Goal: Navigation & Orientation: Find specific page/section

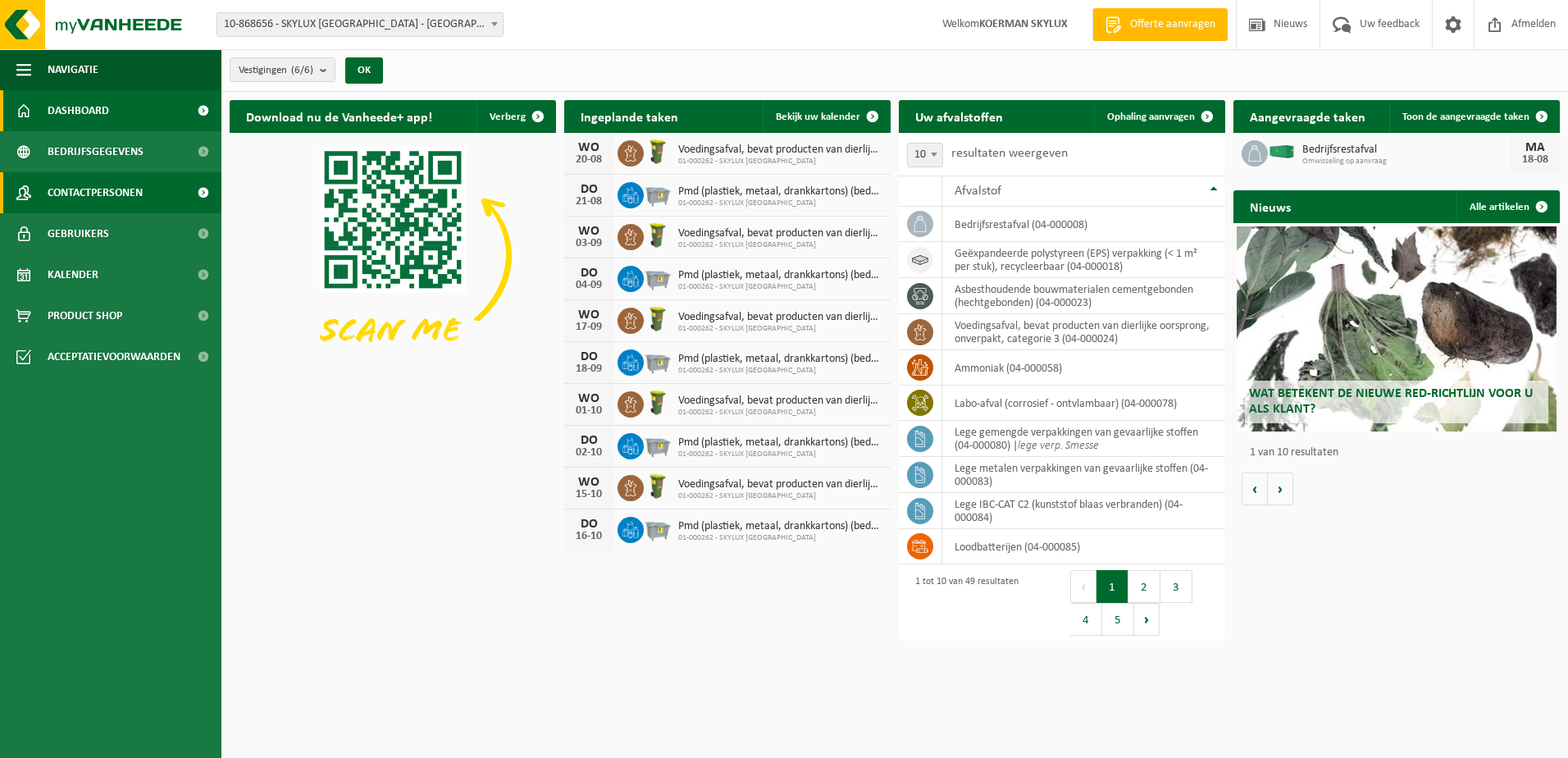
click at [104, 191] on span "Contactpersonen" at bounding box center [95, 193] width 95 height 41
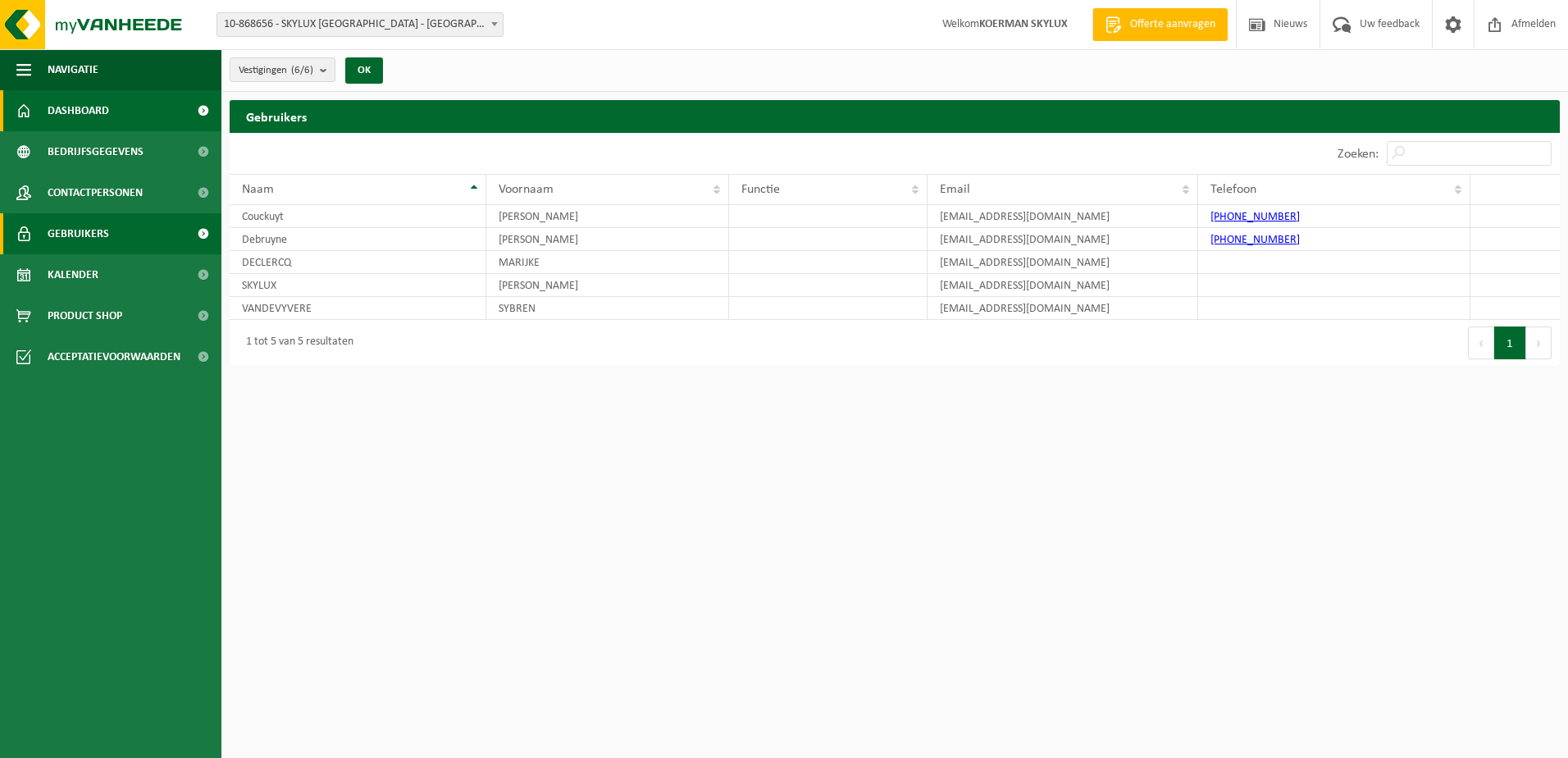
click at [53, 117] on span "Dashboard" at bounding box center [78, 111] width 61 height 41
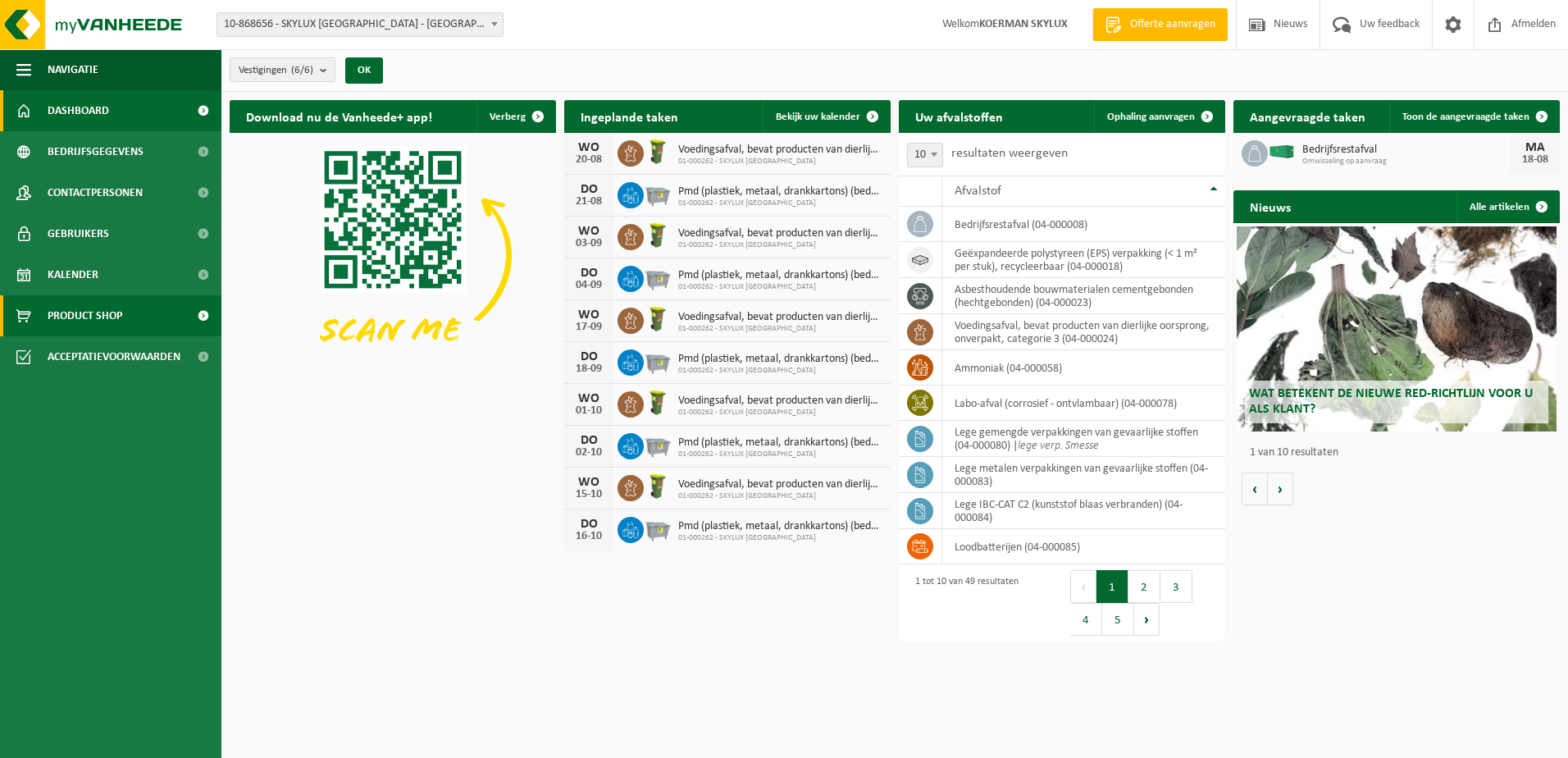
click at [81, 315] on span "Product Shop" at bounding box center [85, 315] width 75 height 41
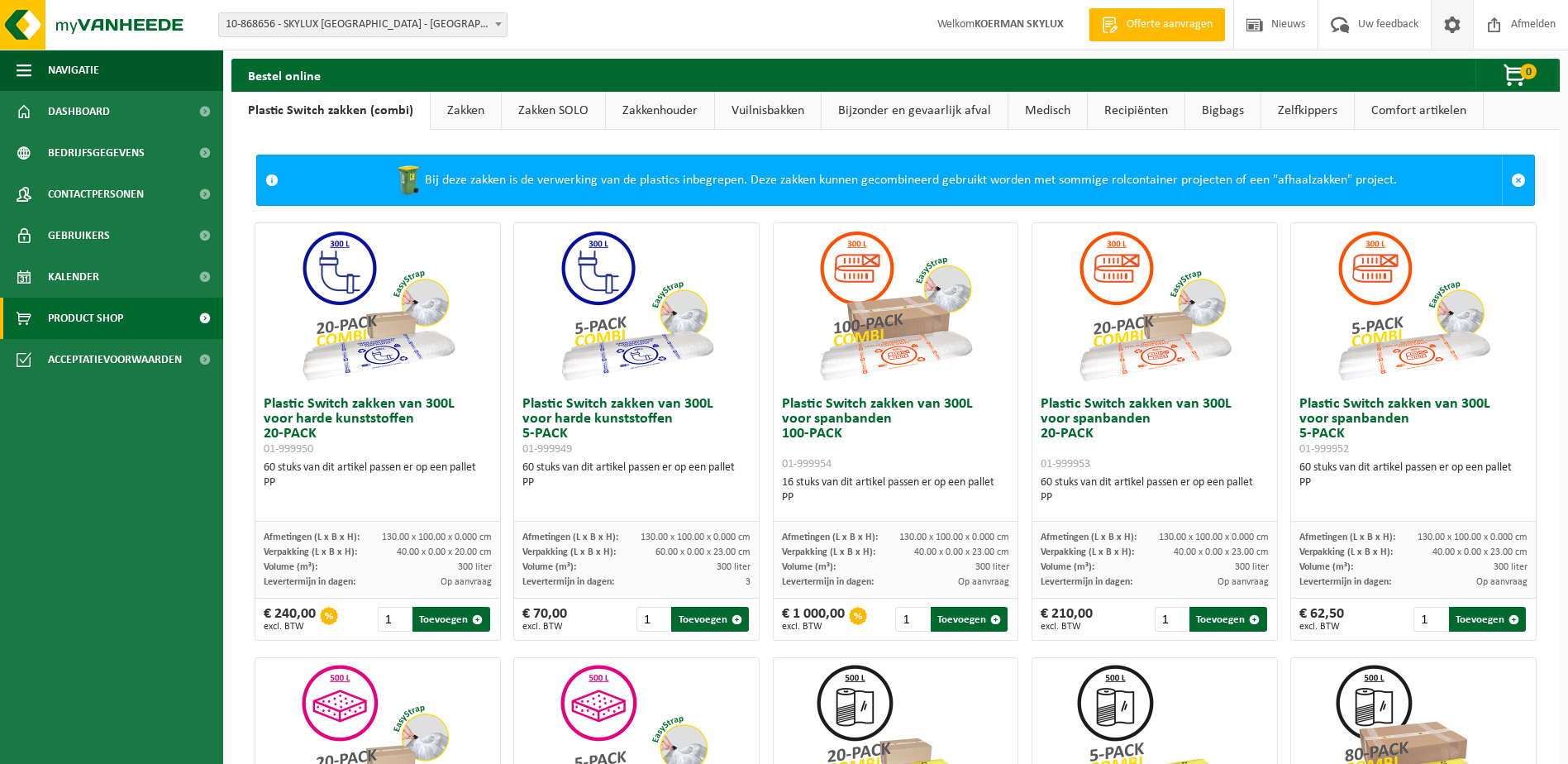
click at [1457, 22] on span at bounding box center [1452, 24] width 25 height 49
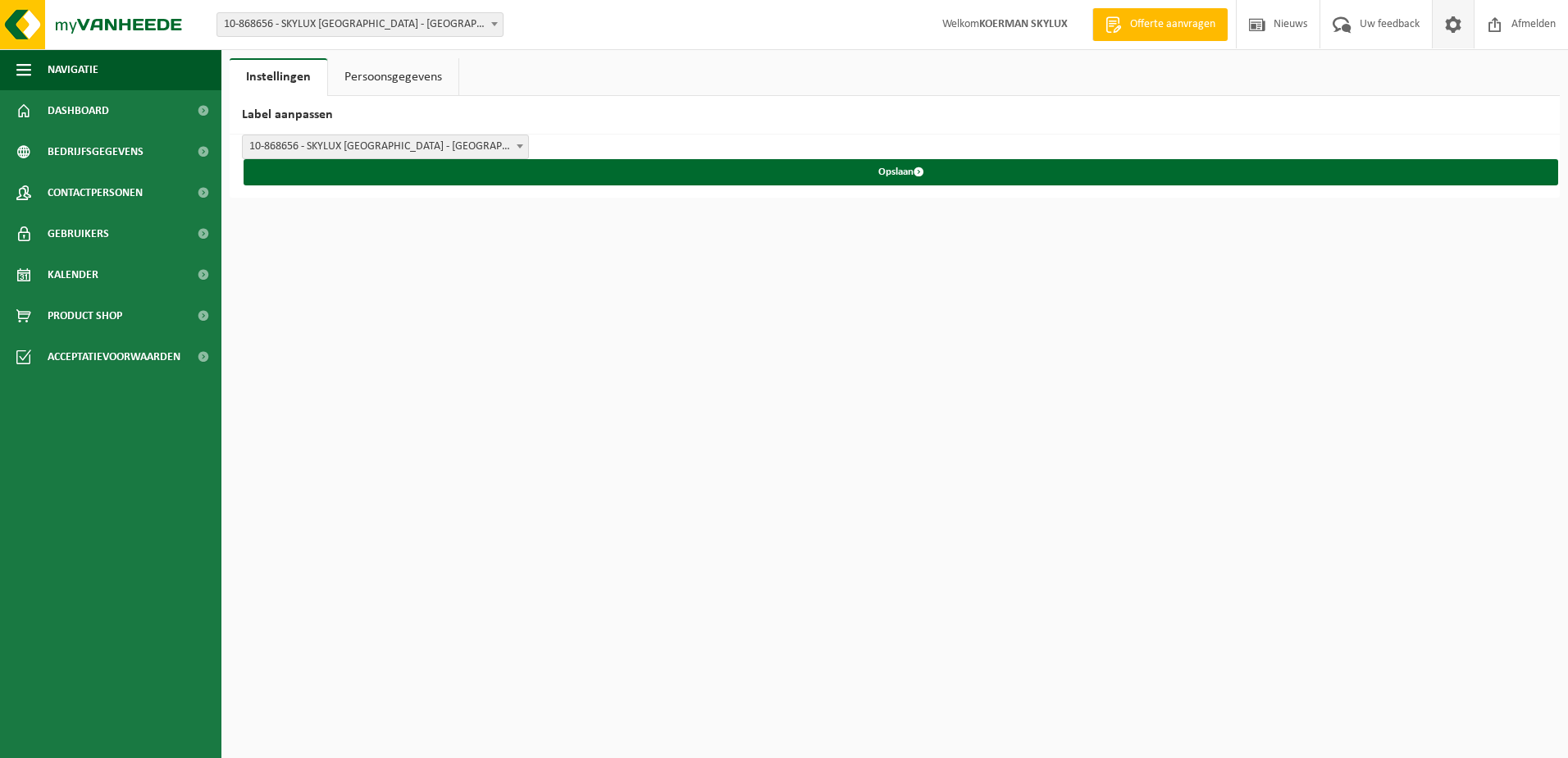
click at [327, 31] on span "10-868656 - SKYLUX [GEOGRAPHIC_DATA] - [GEOGRAPHIC_DATA]" at bounding box center [360, 24] width 286 height 23
click at [607, 26] on div "Vestiging: 10-868656 - SKYLUX NV - HARELBEKE 10-793266 - SKYLUX - HARELBEKE 10-…" at bounding box center [784, 25] width 1568 height 50
click at [96, 426] on ul "Navigatie Offerte aanvragen Nieuws Uw feedback Afmelden Dashboard Bedrijfsgegev…" at bounding box center [110, 404] width 222 height 709
click at [126, 359] on span "Acceptatievoorwaarden" at bounding box center [114, 356] width 133 height 41
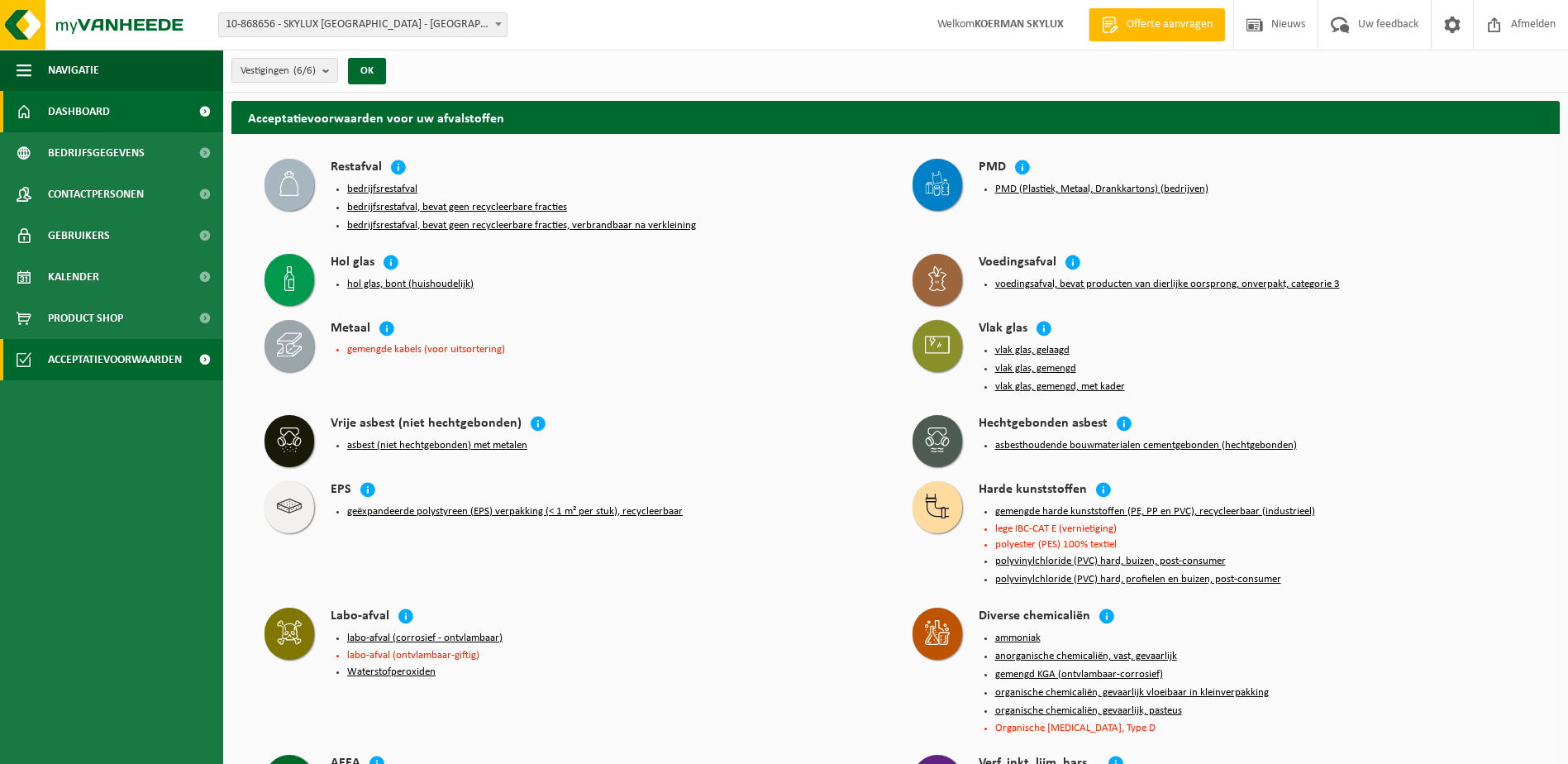
click at [118, 108] on link "Dashboard" at bounding box center [111, 111] width 224 height 41
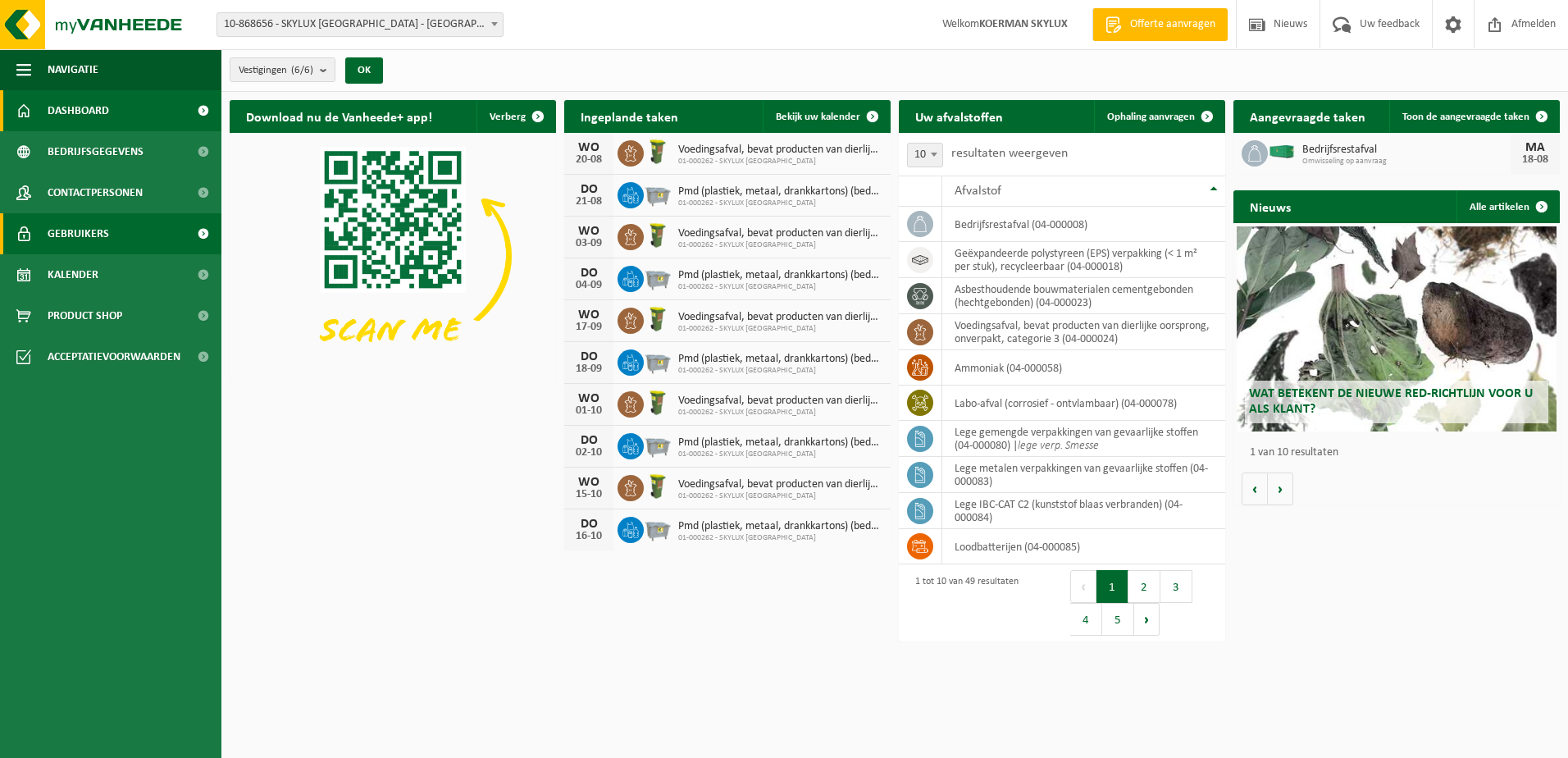
click at [100, 238] on span "Gebruikers" at bounding box center [78, 234] width 61 height 41
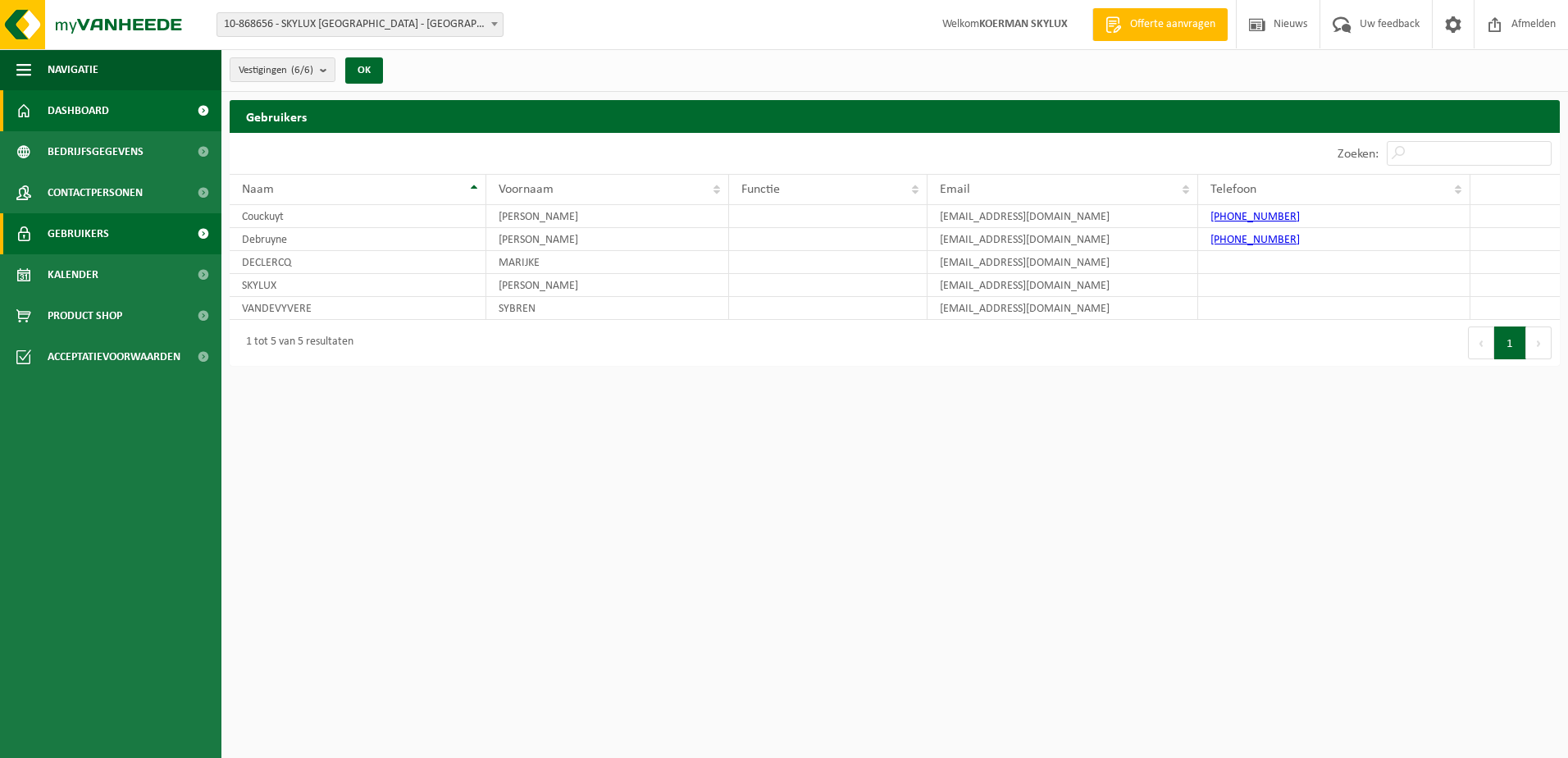
click at [109, 108] on link "Dashboard" at bounding box center [110, 111] width 222 height 41
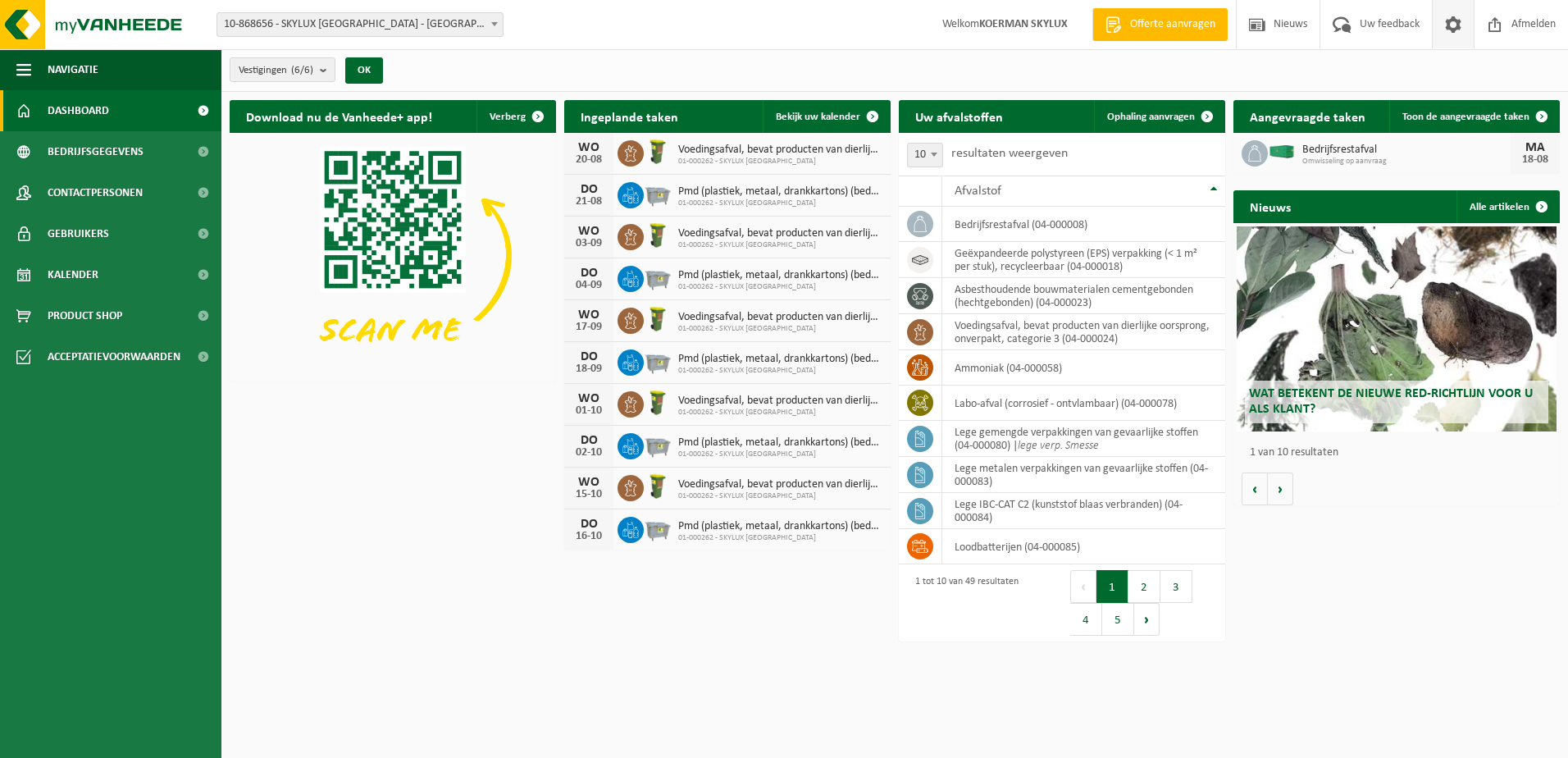
click at [1458, 23] on span at bounding box center [1452, 24] width 25 height 48
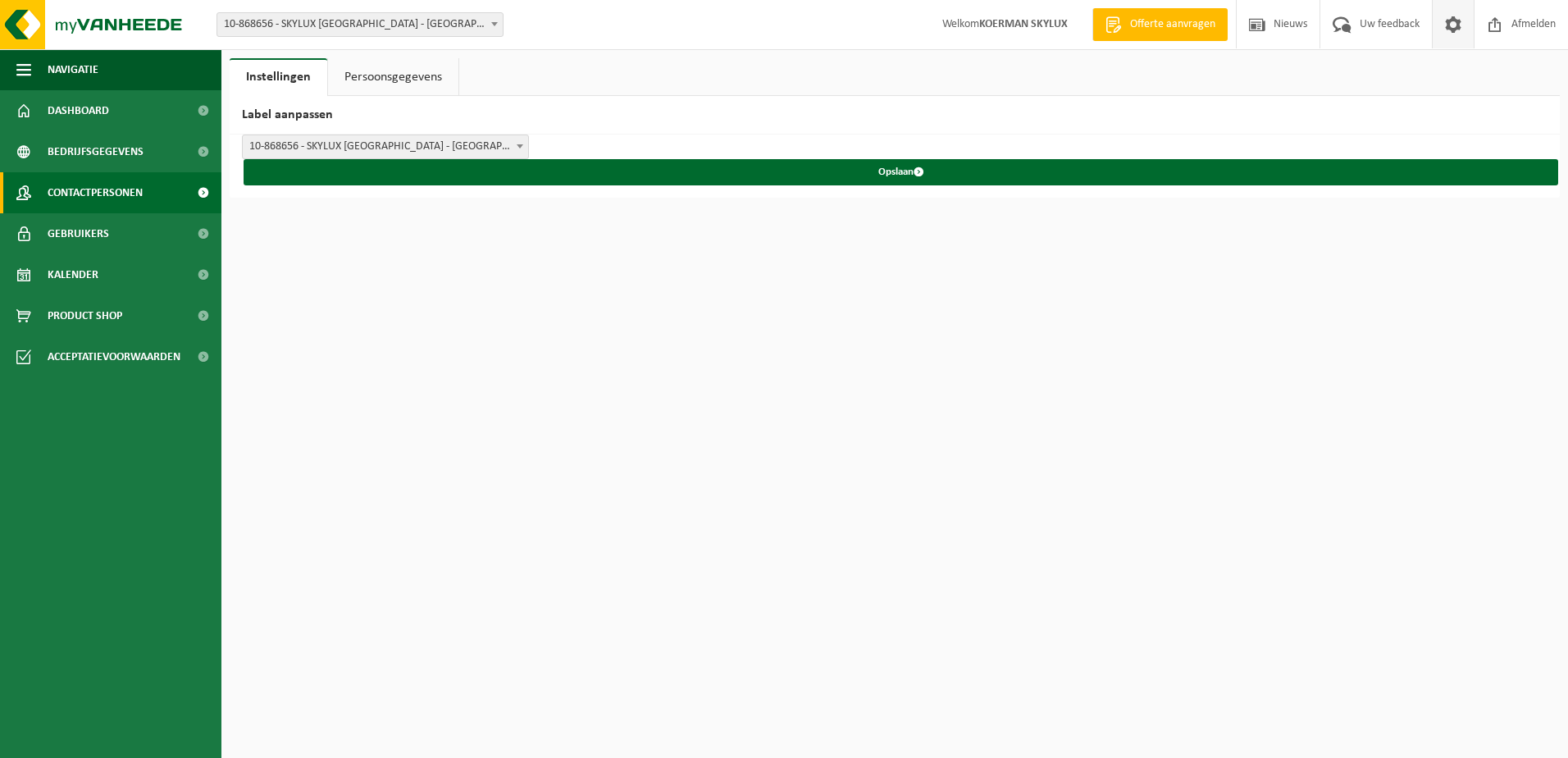
click at [99, 190] on span "Contactpersonen" at bounding box center [95, 193] width 95 height 41
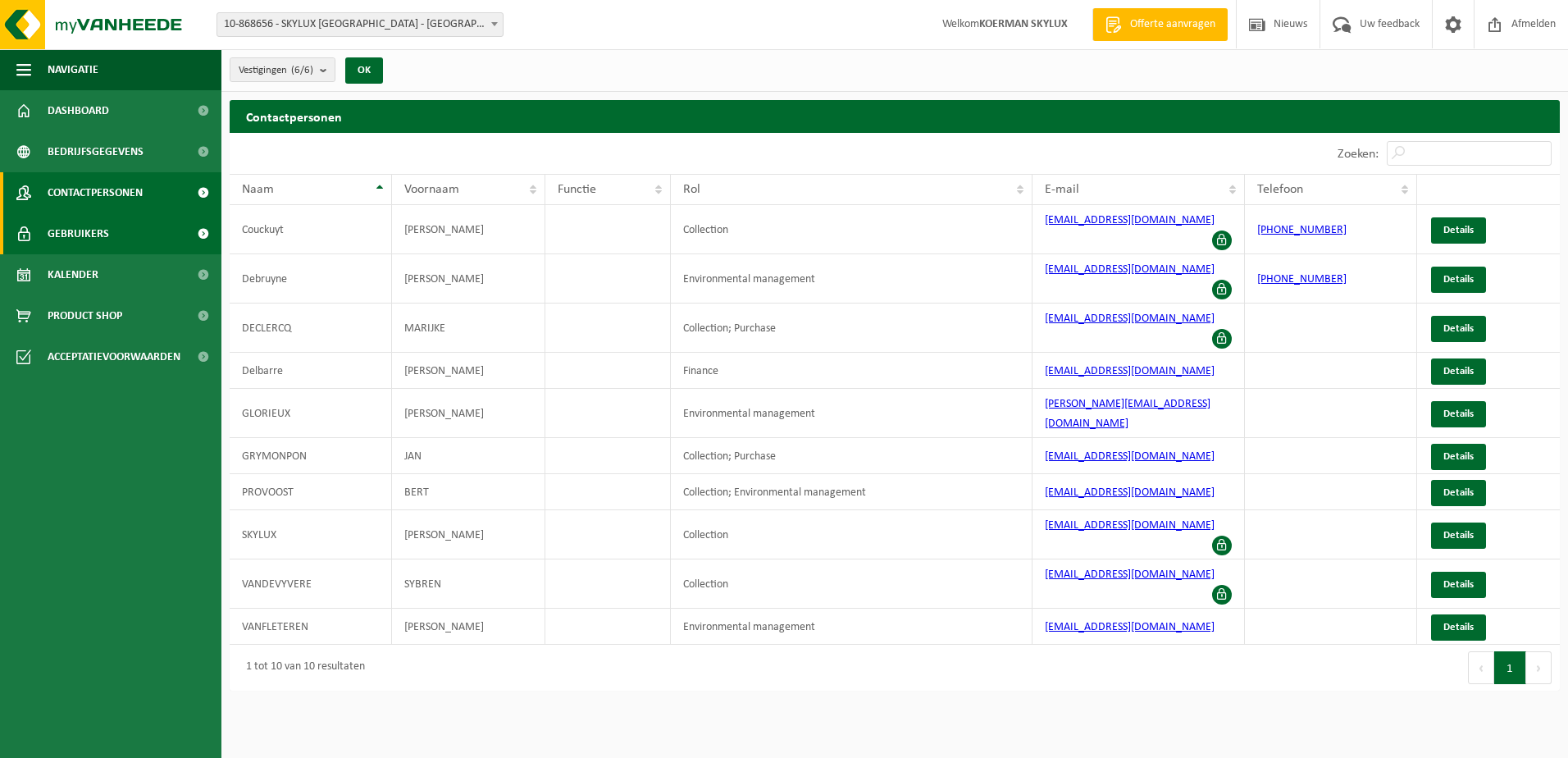
click at [95, 239] on span "Gebruikers" at bounding box center [78, 234] width 61 height 41
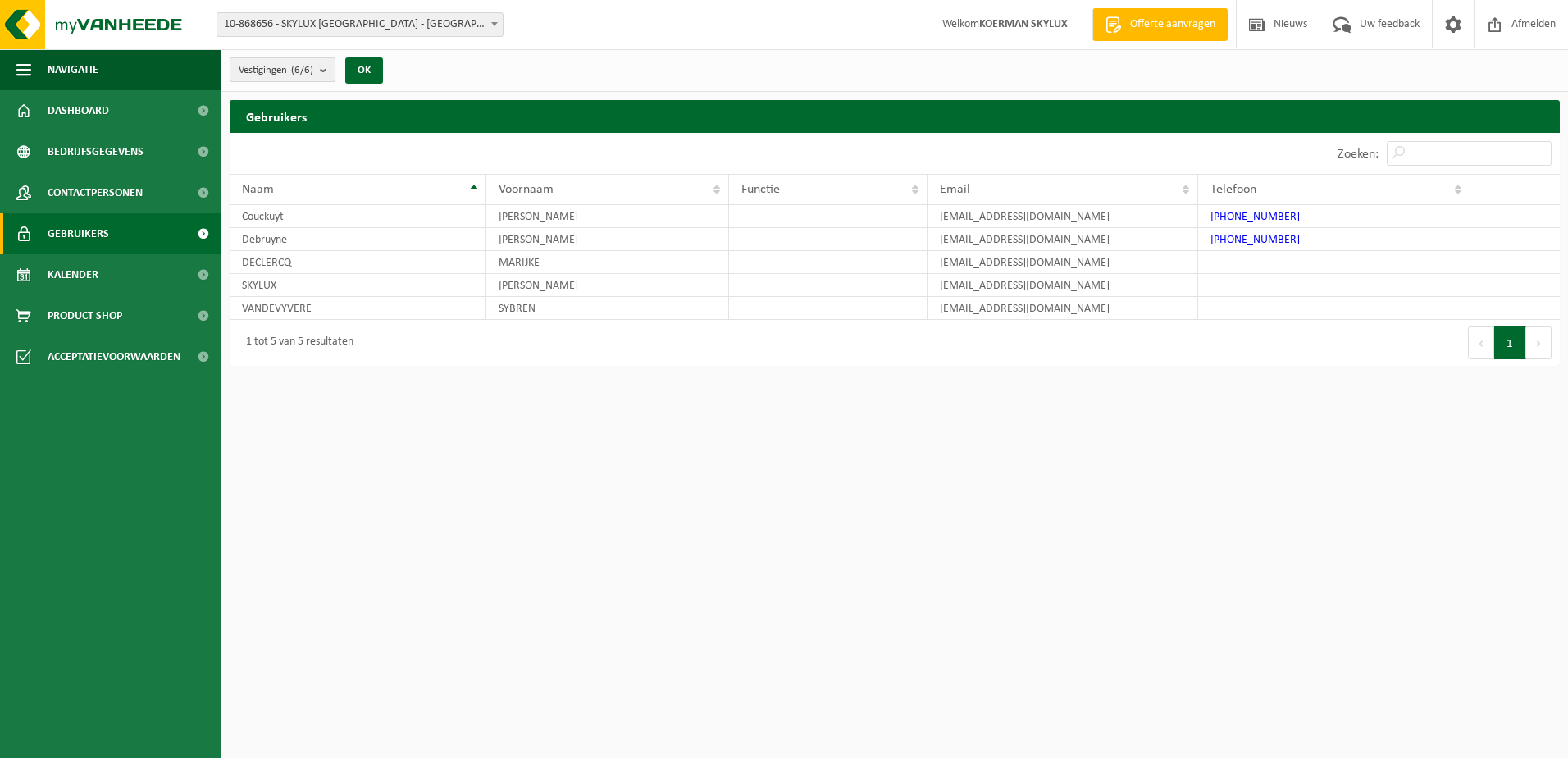
click at [294, 70] on span "Vestigingen (6/6)" at bounding box center [276, 70] width 75 height 25
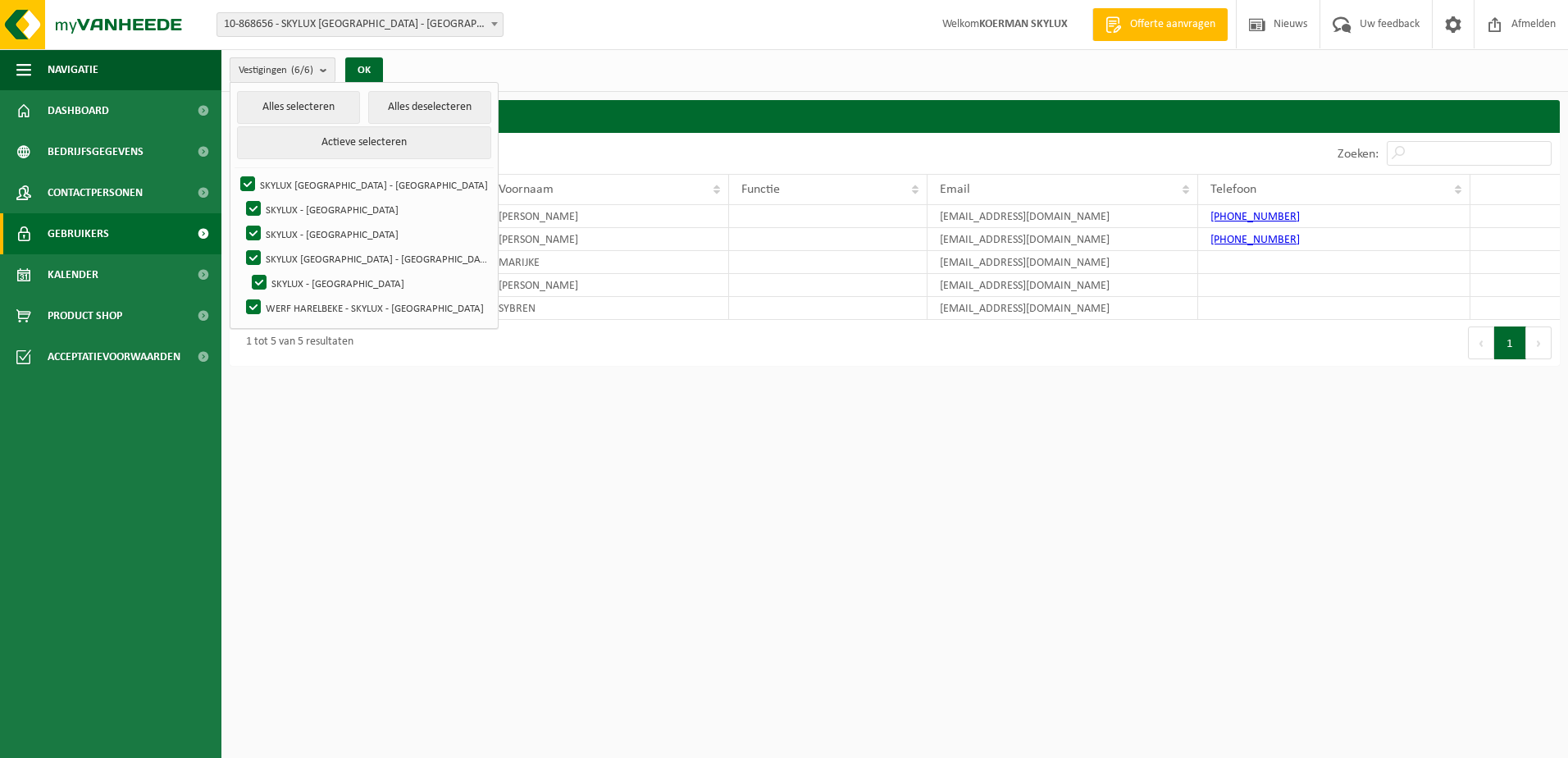
click at [294, 70] on span "Vestigingen (6/6)" at bounding box center [276, 70] width 75 height 25
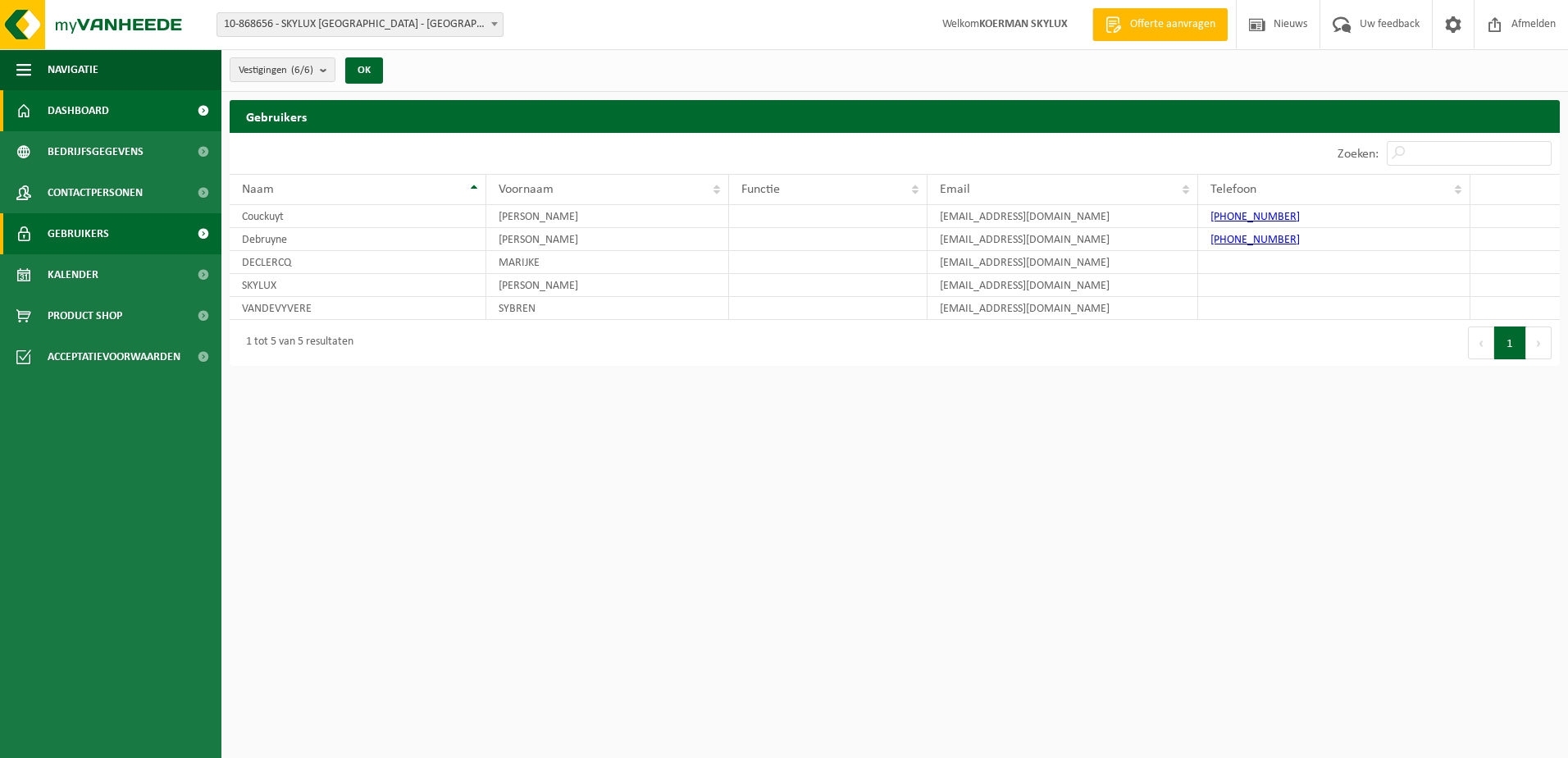
click at [94, 117] on span "Dashboard" at bounding box center [78, 111] width 61 height 41
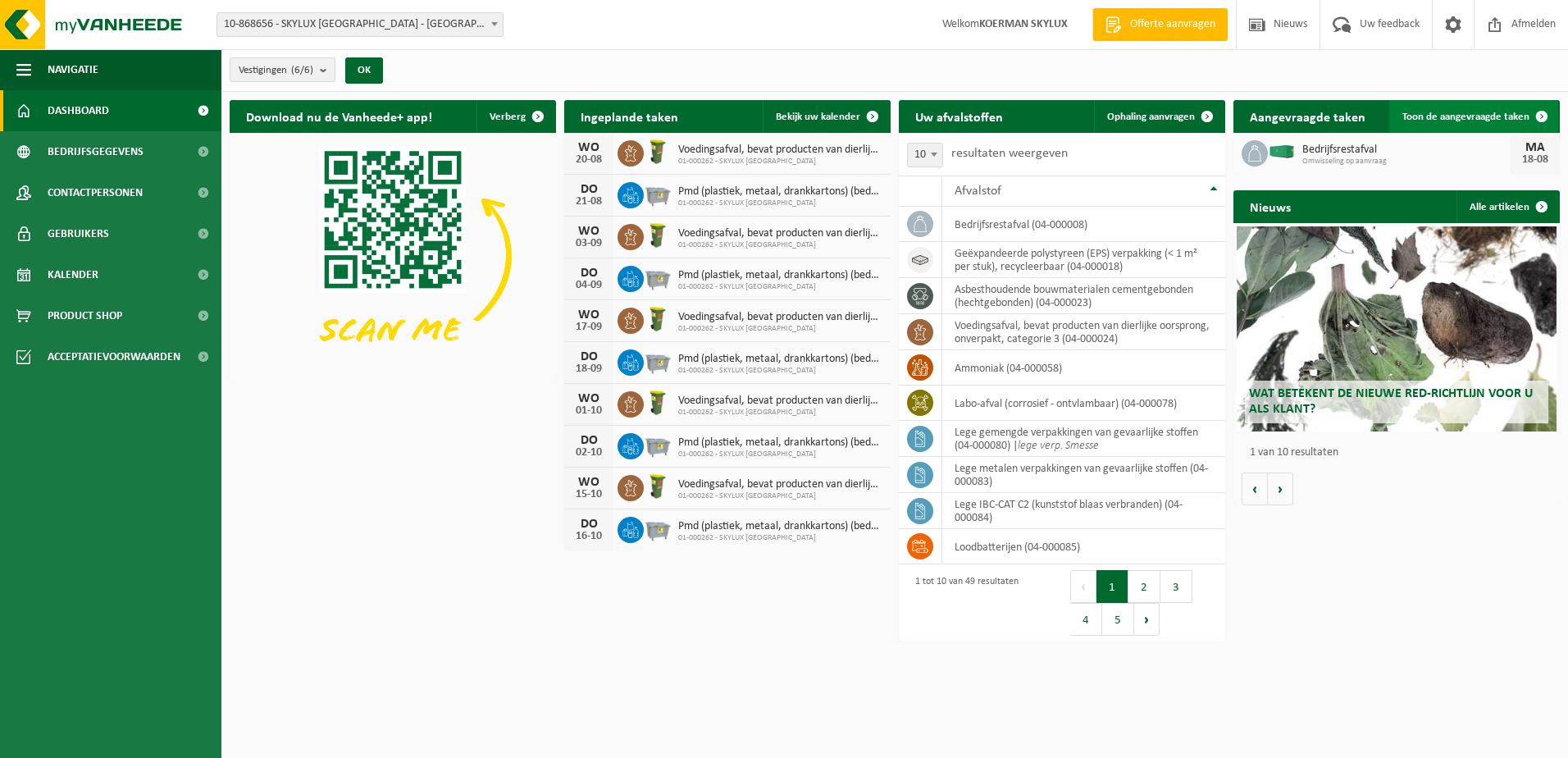
click at [1489, 120] on span "Toon de aangevraagde taken" at bounding box center [1465, 117] width 127 height 11
